Goal: Transaction & Acquisition: Purchase product/service

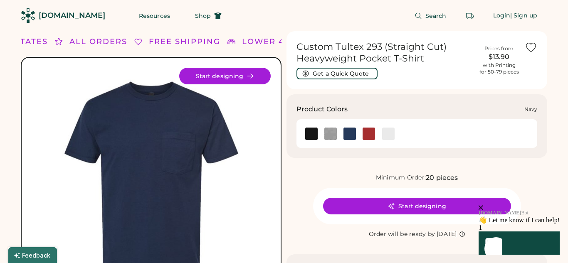
click at [352, 138] on img at bounding box center [350, 134] width 12 height 12
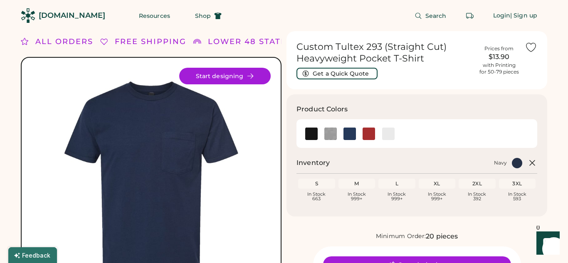
click at [440, 186] on div "XL" at bounding box center [437, 184] width 34 height 7
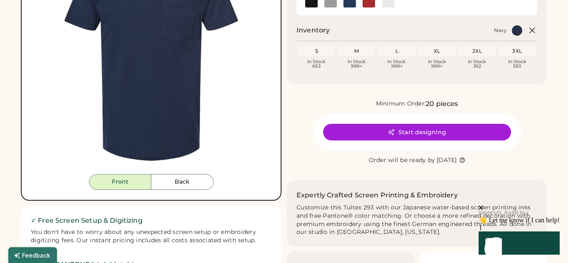
scroll to position [133, 0]
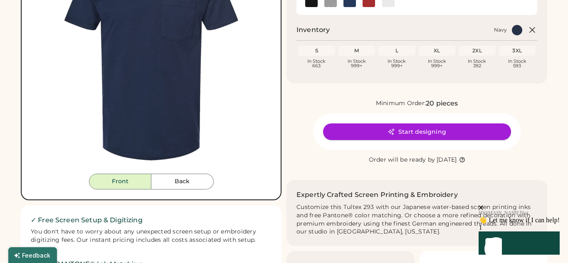
click at [374, 126] on button "Start designing" at bounding box center [417, 132] width 188 height 17
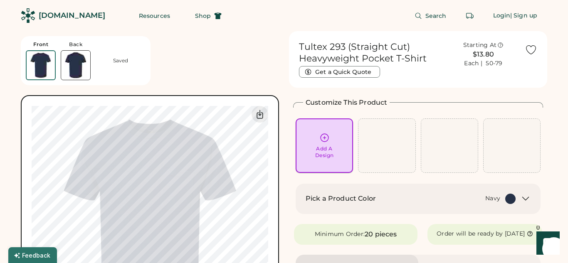
click at [330, 136] on div "Add A Design" at bounding box center [325, 146] width 46 height 26
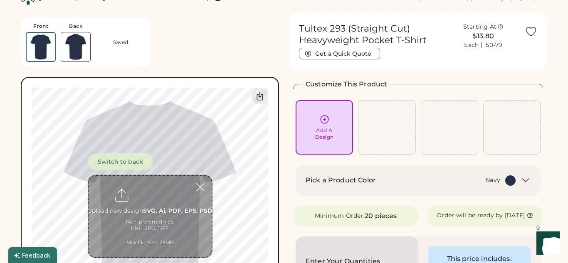
scroll to position [31, 0]
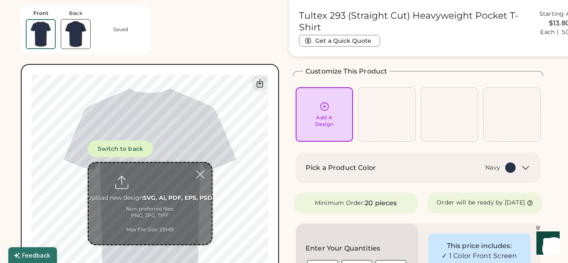
click at [144, 178] on input "file" at bounding box center [150, 204] width 123 height 82
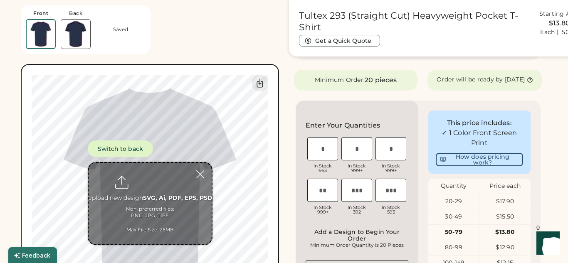
scroll to position [157, 0]
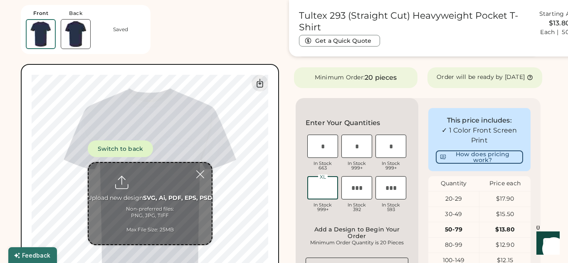
click at [323, 188] on input "input" at bounding box center [322, 187] width 31 height 23
type input "**"
click at [298, 186] on div "Enter Your Quantities S In Stock 663 M In Stock 999+ L In Stock 999+ XL In Stoc…" at bounding box center [357, 209] width 123 height 222
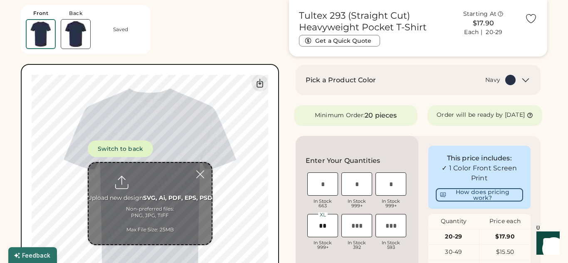
scroll to position [121, 0]
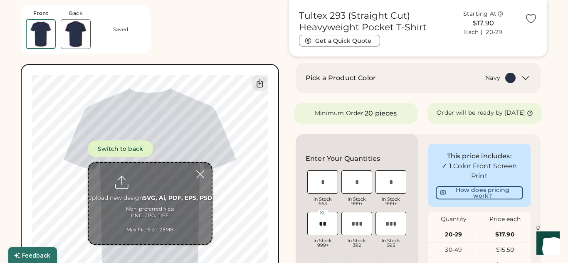
click at [149, 191] on input "file" at bounding box center [150, 204] width 123 height 82
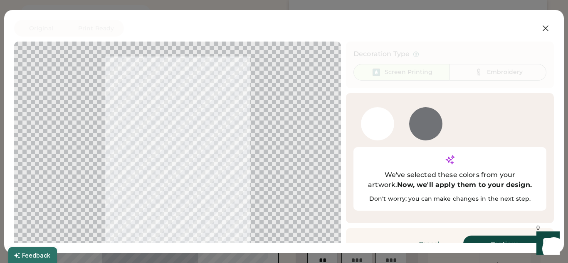
click at [379, 130] on div at bounding box center [377, 123] width 33 height 33
click at [409, 63] on div "Decoration Type Screen Printing Embroidery" at bounding box center [450, 65] width 193 height 32
click at [487, 237] on button "Continue" at bounding box center [504, 244] width 83 height 17
click at [424, 236] on button "Cancel" at bounding box center [429, 244] width 58 height 17
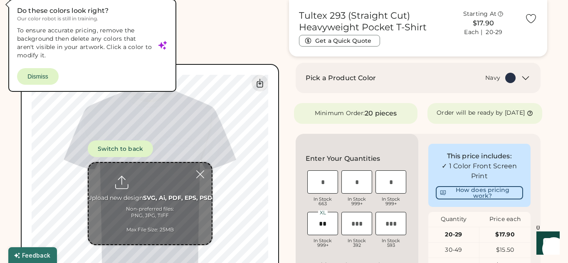
click at [181, 193] on input "file" at bounding box center [150, 204] width 123 height 82
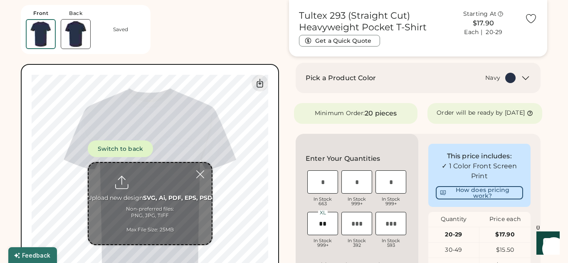
type input "**********"
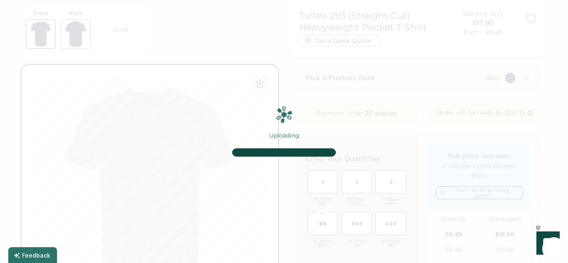
type input "******"
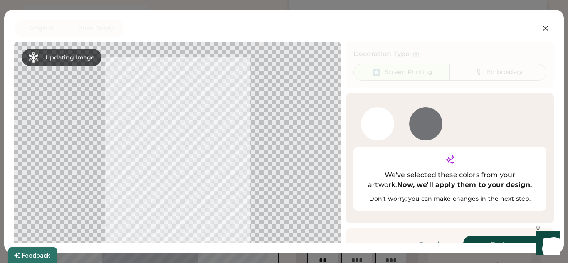
click at [146, 134] on div at bounding box center [178, 150] width 312 height 203
click at [153, 99] on div at bounding box center [178, 150] width 312 height 203
click at [420, 123] on div "424 C" at bounding box center [425, 123] width 33 height 33
click at [395, 47] on div "Decoration Type Screen Printing Embroidery" at bounding box center [450, 65] width 208 height 47
click at [424, 236] on button "Cancel" at bounding box center [429, 244] width 58 height 17
